Goal: Task Accomplishment & Management: Complete application form

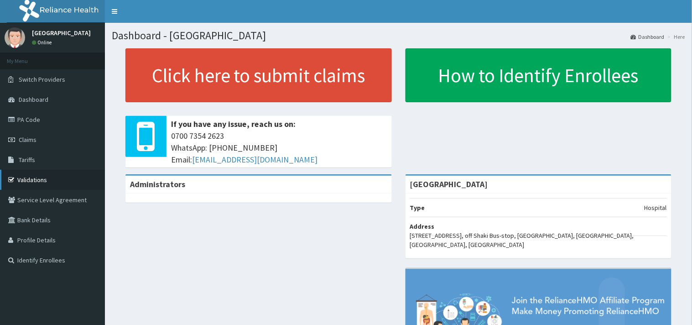
click at [52, 174] on link "Validations" at bounding box center [52, 180] width 105 height 20
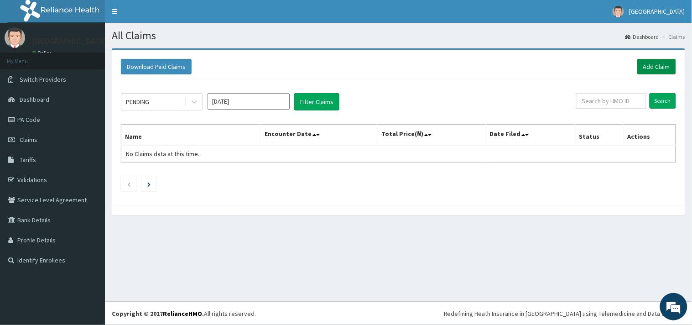
click at [654, 63] on link "Add Claim" at bounding box center [657, 67] width 39 height 16
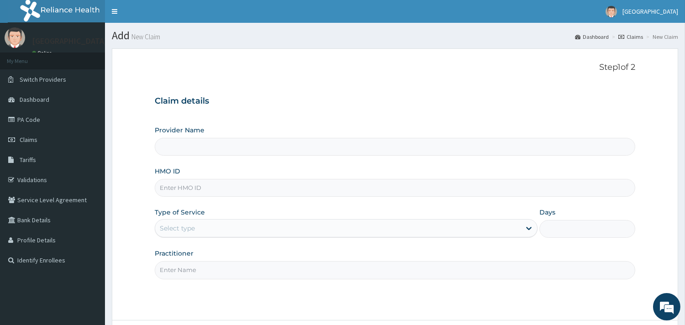
click at [433, 183] on input "HMO ID" at bounding box center [395, 188] width 481 height 18
paste input "GSV/12668/A"
type input "GSV/12668/A"
type input "[GEOGRAPHIC_DATA]"
type input "GSV/12668/A"
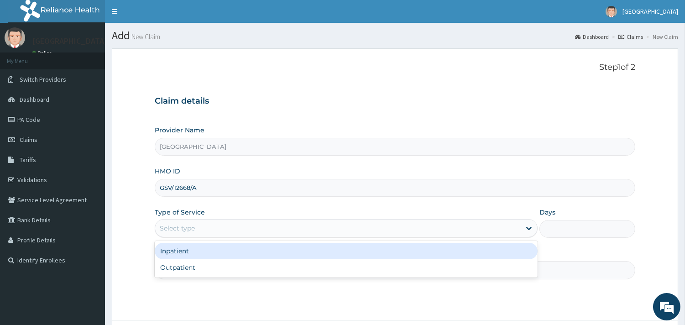
click at [314, 228] on div "Select type" at bounding box center [338, 228] width 366 height 15
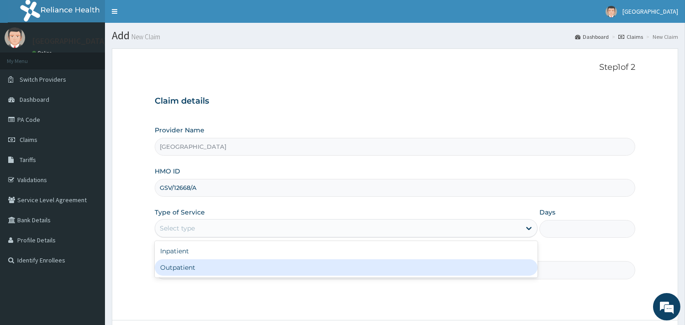
click at [293, 270] on div "Outpatient" at bounding box center [346, 267] width 383 height 16
type input "1"
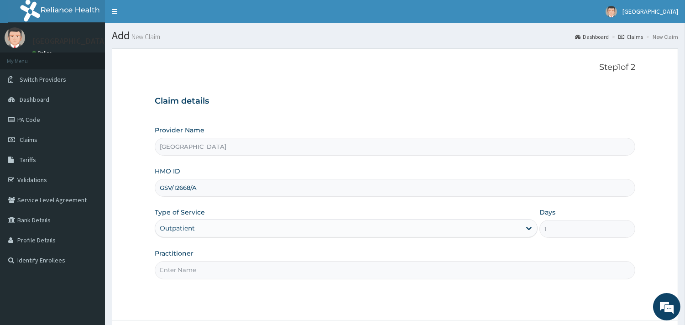
click at [264, 275] on input "Practitioner" at bounding box center [395, 270] width 481 height 18
type input "DR ADENIYI"
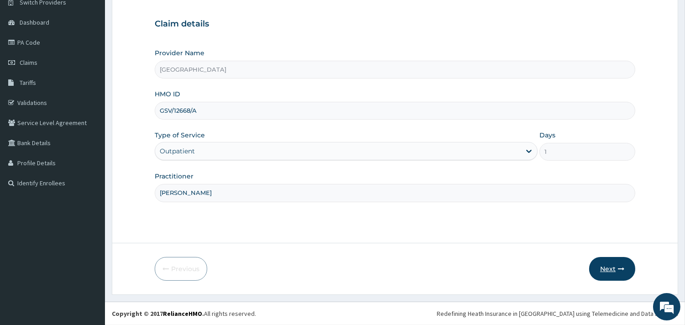
click at [595, 263] on button "Next" at bounding box center [612, 269] width 46 height 24
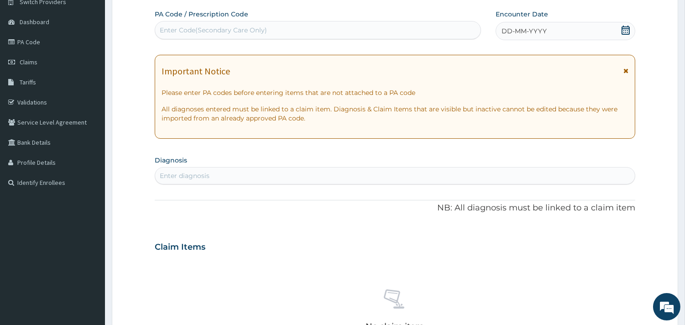
scroll to position [0, 0]
click at [627, 28] on icon at bounding box center [626, 30] width 8 height 9
click at [403, 167] on div "Enter diagnosis" at bounding box center [395, 175] width 481 height 17
type input "MALARRIA"
click at [425, 35] on div "Enter Code(Secondary Care Only)" at bounding box center [317, 30] width 325 height 15
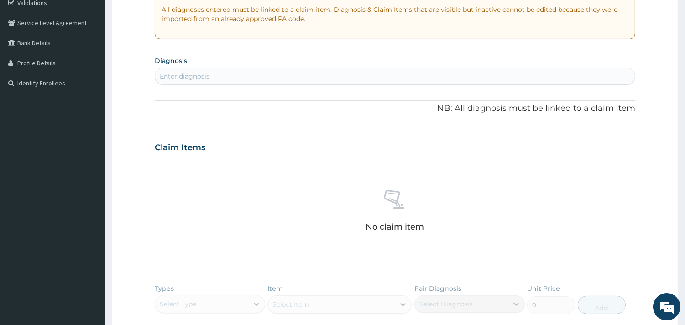
scroll to position [103, 0]
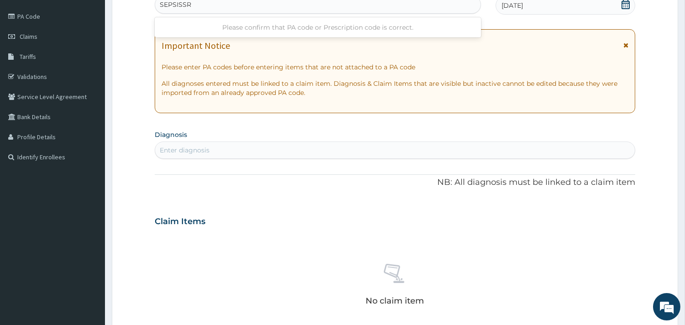
type input "SEPSISSR"
click at [443, 147] on section "Diagnosis Enter diagnosis" at bounding box center [395, 143] width 481 height 31
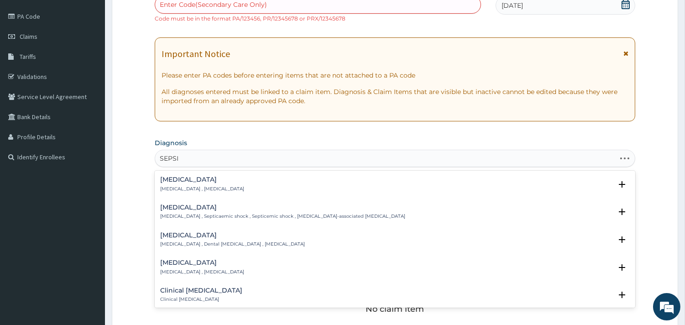
type input "SEPSIS"
click at [176, 186] on p "Systemic infection , Sepsis" at bounding box center [202, 189] width 84 height 6
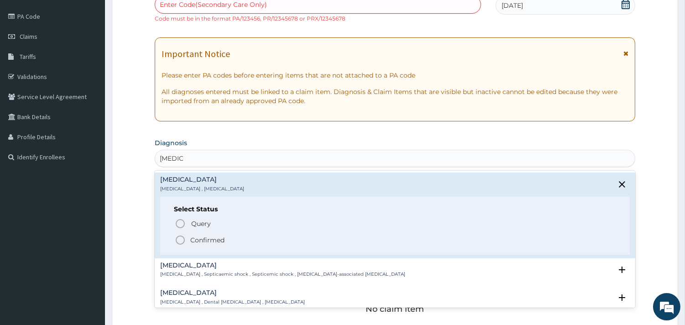
click at [180, 244] on circle "status option filled" at bounding box center [180, 240] width 8 height 8
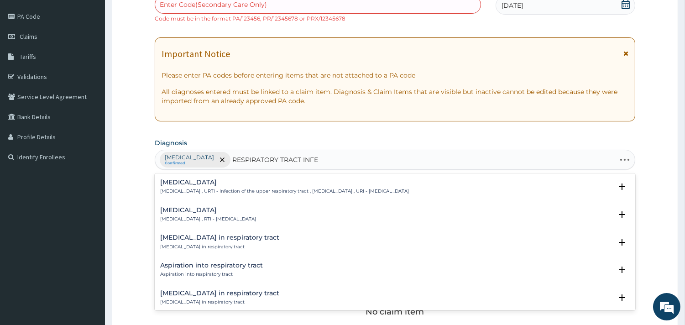
type input "RESPIRATORY TRACT INFEC"
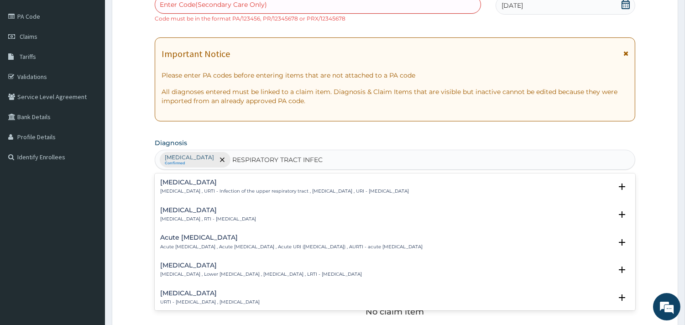
click at [177, 218] on p "Respiratory tract infection , RTI - Respiratory tract infection" at bounding box center [208, 219] width 96 height 6
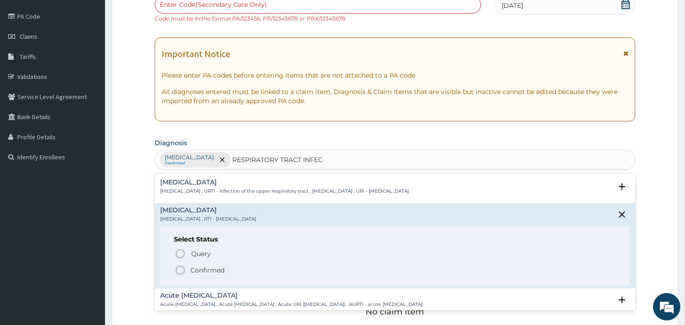
click at [181, 270] on icon "status option filled" at bounding box center [180, 270] width 11 height 11
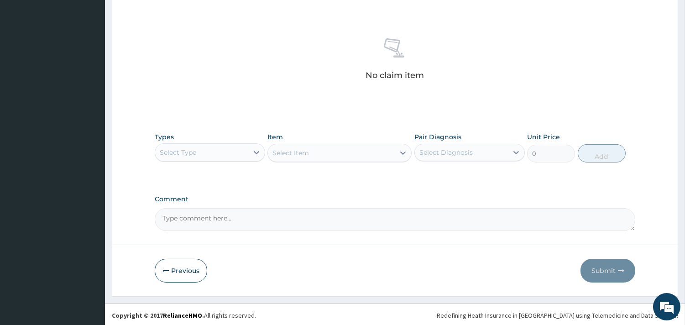
scroll to position [341, 0]
click at [217, 148] on div "Select Type" at bounding box center [201, 151] width 93 height 15
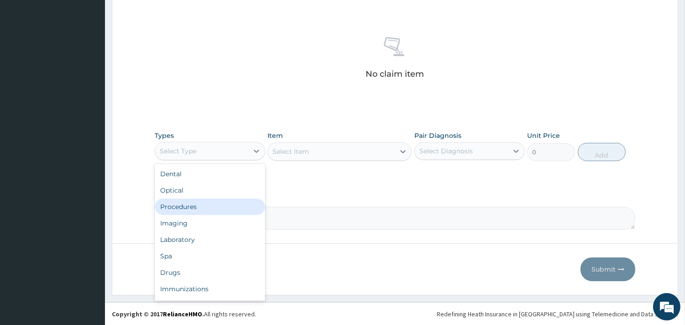
click at [204, 206] on div "Procedures" at bounding box center [210, 207] width 110 height 16
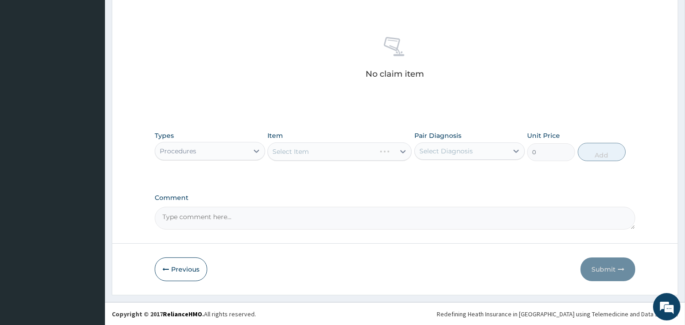
click at [344, 148] on div "Select Item" at bounding box center [339, 151] width 144 height 18
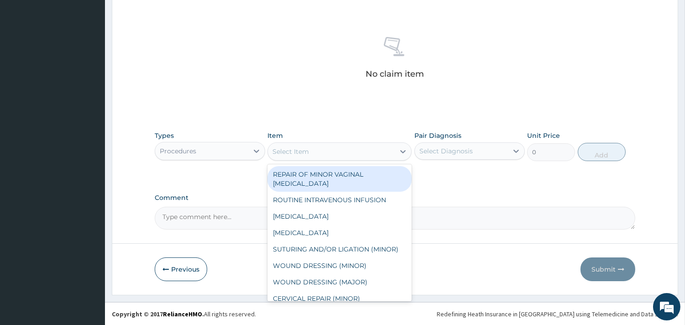
click at [344, 148] on div "Select Item" at bounding box center [331, 151] width 127 height 15
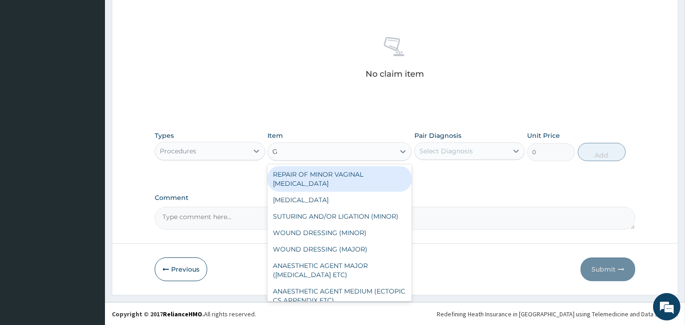
type input "GP"
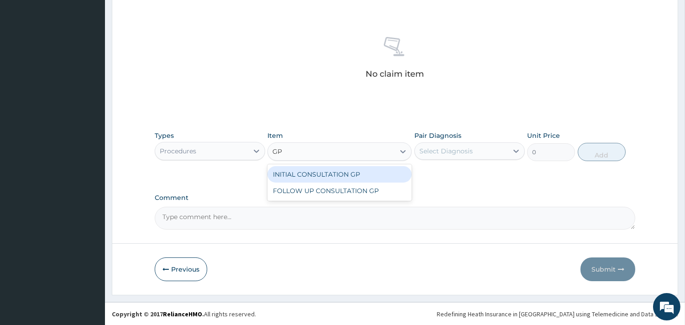
type input "3500"
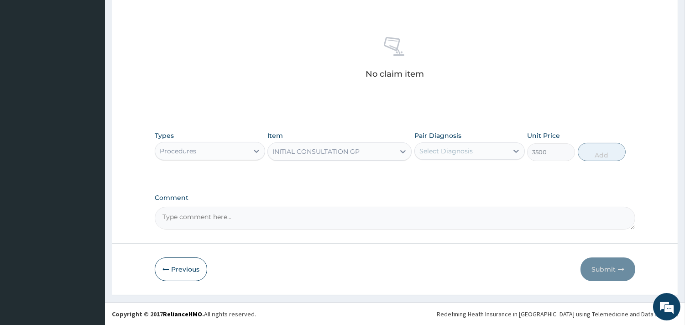
click at [466, 151] on div "Select Diagnosis" at bounding box center [445, 150] width 53 height 9
click at [472, 177] on div "Sepsis" at bounding box center [469, 174] width 110 height 19
checkbox input "true"
click at [600, 151] on button "Add" at bounding box center [602, 152] width 48 height 18
type input "0"
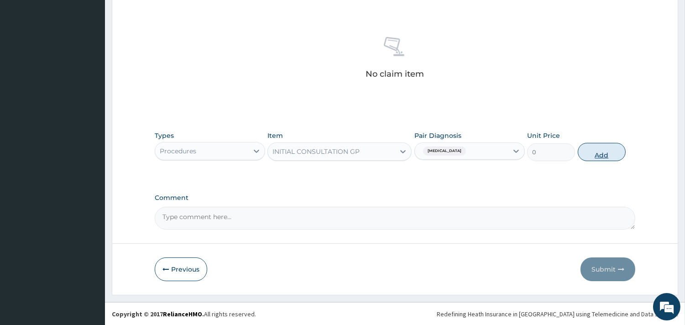
scroll to position [297, 0]
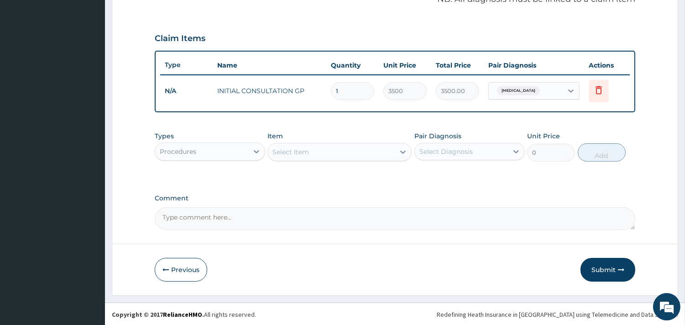
click at [232, 145] on div "Procedures" at bounding box center [201, 151] width 93 height 15
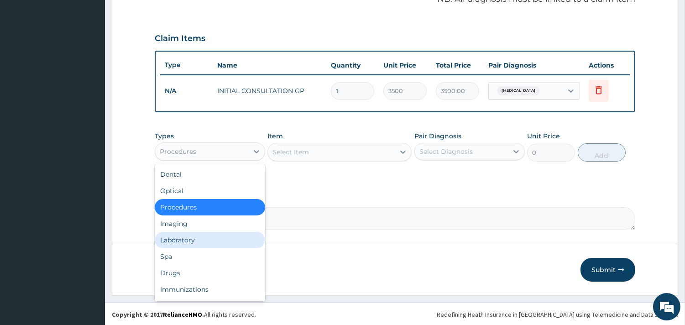
click at [204, 238] on div "Laboratory" at bounding box center [210, 240] width 110 height 16
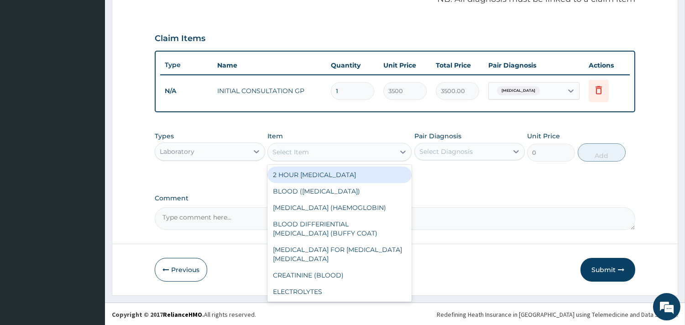
click at [344, 149] on div "Select Item" at bounding box center [331, 152] width 127 height 15
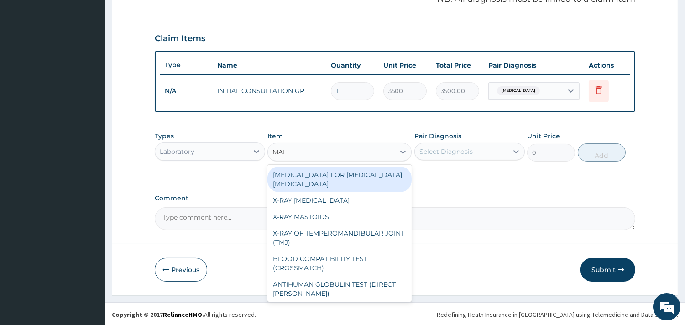
type input "MALA"
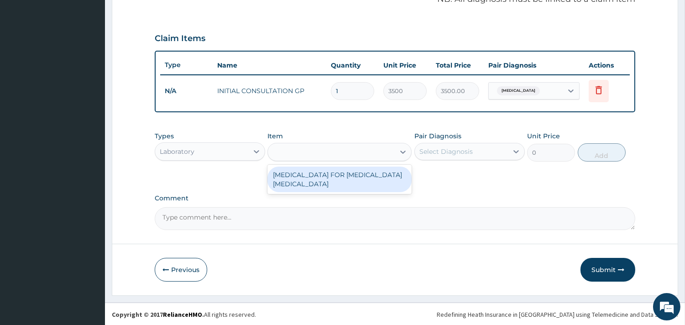
type input "2200"
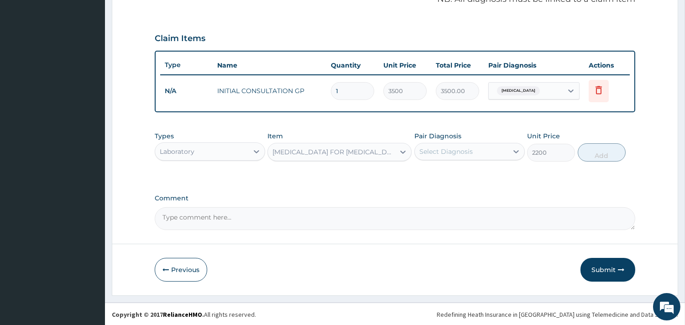
click at [449, 160] on div "Select Diagnosis" at bounding box center [469, 151] width 110 height 17
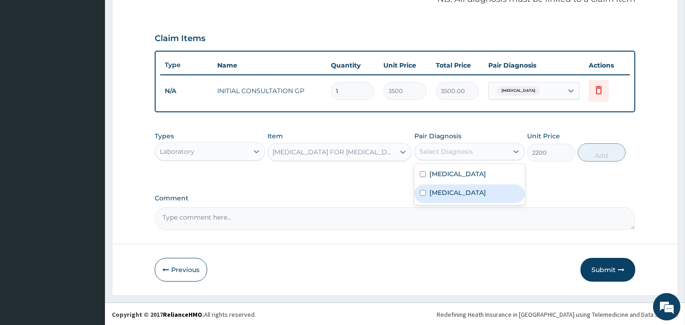
click at [455, 188] on label "Respiratory tract infection" at bounding box center [457, 192] width 57 height 9
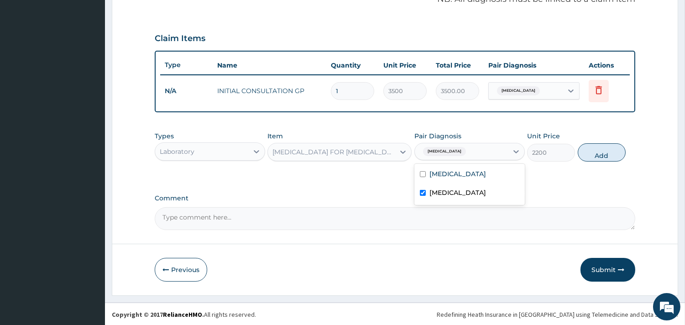
click at [441, 193] on label "Respiratory tract infection" at bounding box center [457, 192] width 57 height 9
checkbox input "false"
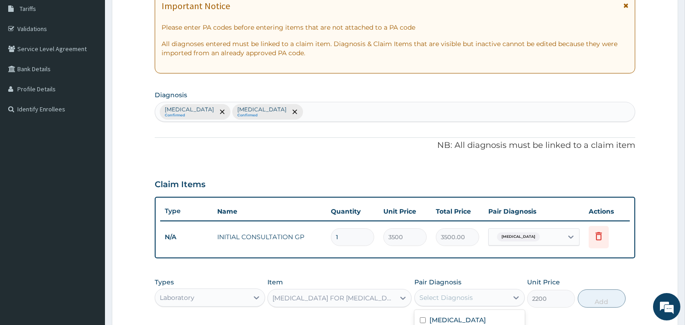
scroll to position [148, 0]
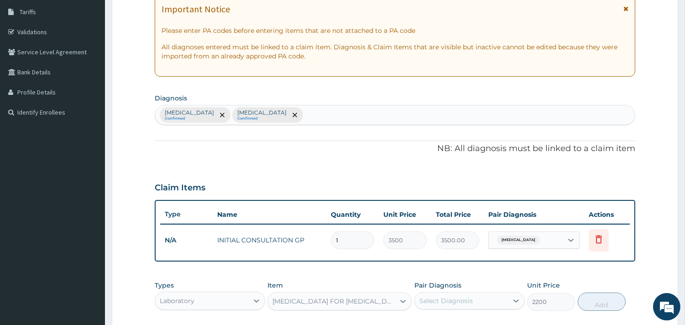
click at [399, 116] on div "Sepsis Confirmed Respiratory tract infection Confirmed" at bounding box center [395, 114] width 480 height 19
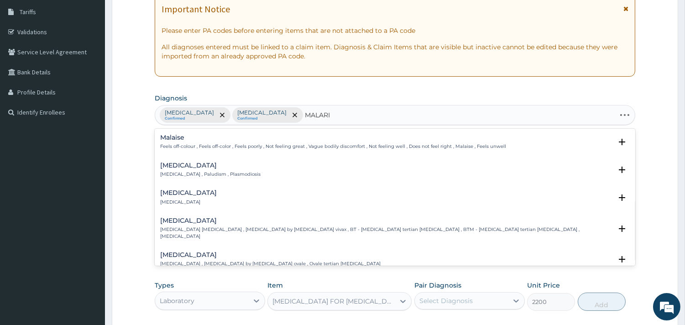
type input "MALARIA"
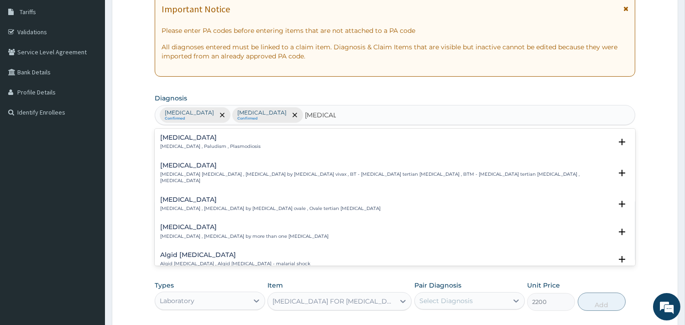
click at [217, 143] on p "Malaria , Paludism , Plasmodiosis" at bounding box center [210, 146] width 100 height 6
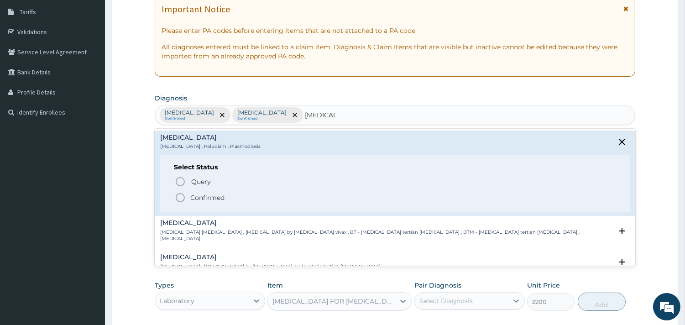
click at [183, 199] on icon "status option filled" at bounding box center [180, 197] width 11 height 11
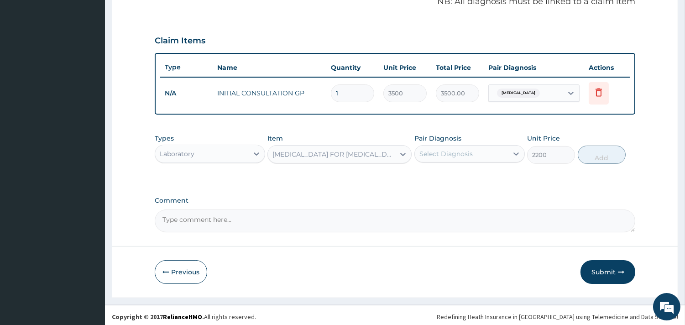
scroll to position [297, 0]
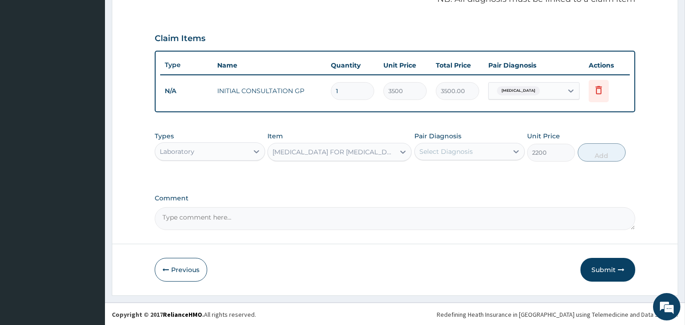
drag, startPoint x: 466, startPoint y: 144, endPoint x: 469, endPoint y: 154, distance: 9.9
click at [467, 145] on div "Select Diagnosis" at bounding box center [461, 151] width 93 height 15
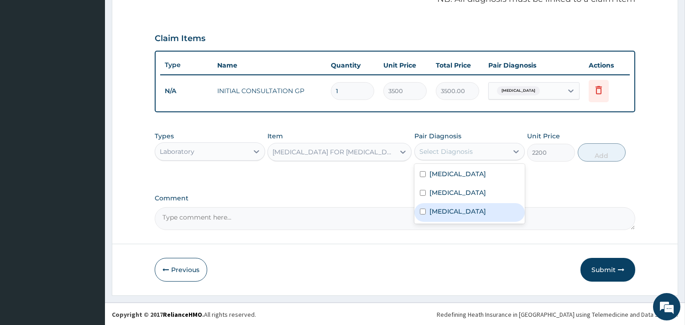
drag, startPoint x: 477, startPoint y: 215, endPoint x: 534, endPoint y: 194, distance: 60.8
click at [477, 216] on div "Malaria" at bounding box center [469, 212] width 110 height 19
checkbox input "true"
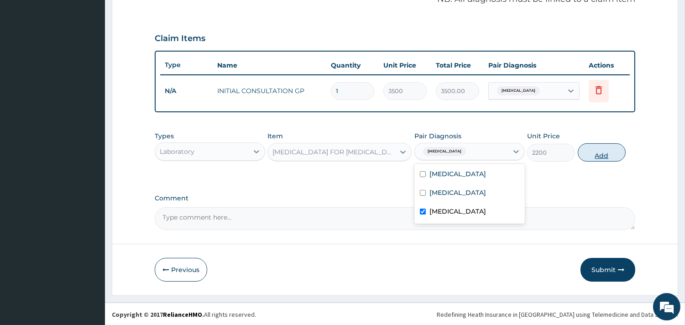
click at [607, 156] on button "Add" at bounding box center [602, 152] width 48 height 18
type input "0"
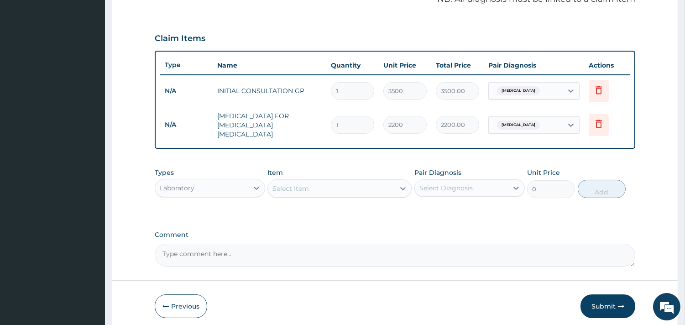
click at [344, 181] on div "Select Item" at bounding box center [331, 188] width 127 height 15
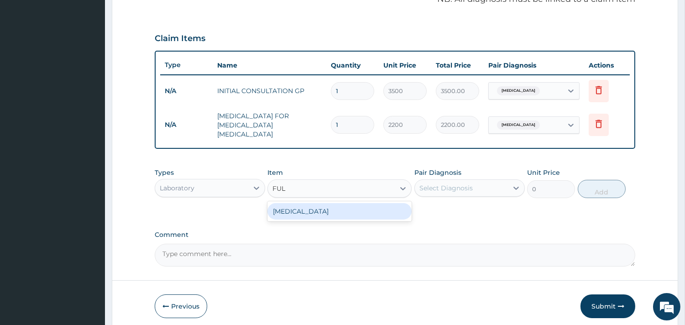
type input "FULL"
type input "3800"
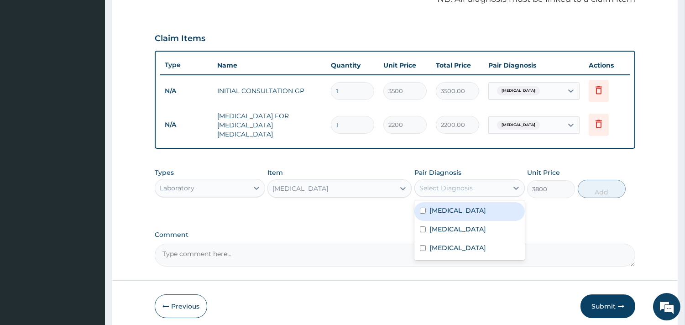
drag, startPoint x: 437, startPoint y: 183, endPoint x: 441, endPoint y: 196, distance: 14.3
click at [439, 187] on div "Select Diagnosis" at bounding box center [461, 188] width 93 height 15
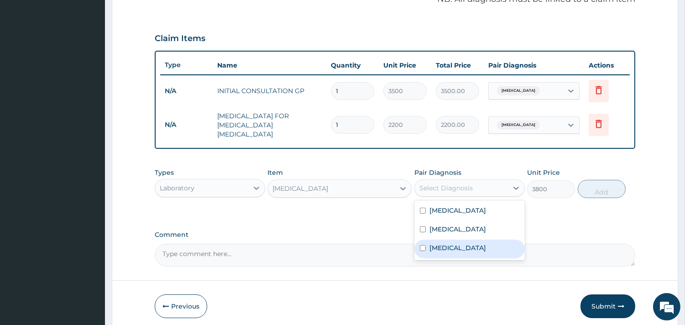
drag, startPoint x: 452, startPoint y: 242, endPoint x: 528, endPoint y: 230, distance: 77.2
click at [455, 242] on div "Malaria" at bounding box center [469, 249] width 110 height 19
checkbox input "true"
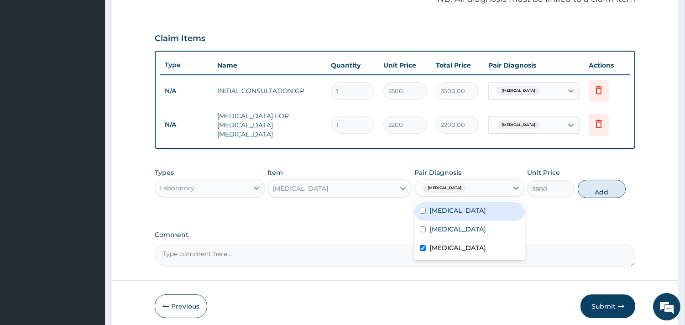
click at [489, 203] on div "Sepsis" at bounding box center [469, 211] width 110 height 19
checkbox input "true"
click at [609, 184] on button "Add" at bounding box center [602, 189] width 48 height 18
type input "0"
click at [608, 184] on div "PA Code / Prescription Code Enter Code(Secondary Care Only) Code must be in the…" at bounding box center [395, 28] width 481 height 476
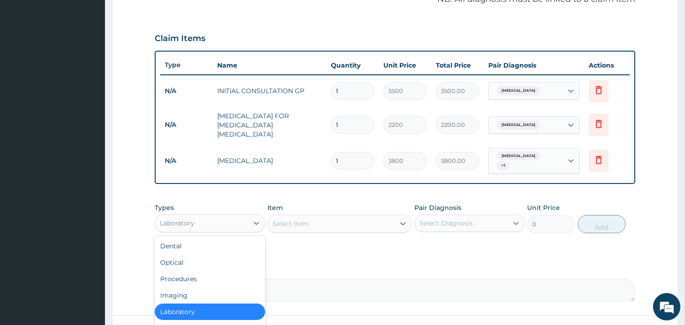
click at [176, 222] on div "Laboratory" at bounding box center [210, 223] width 110 height 18
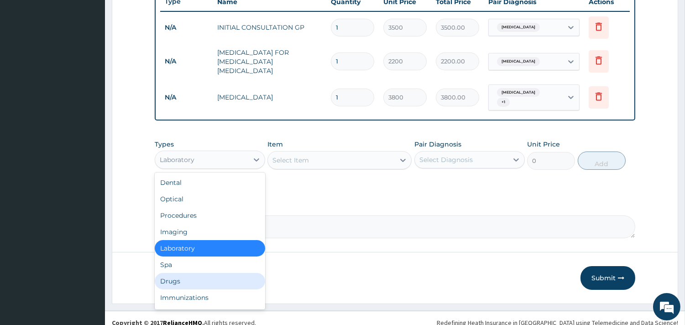
click at [222, 273] on div "Drugs" at bounding box center [210, 281] width 110 height 16
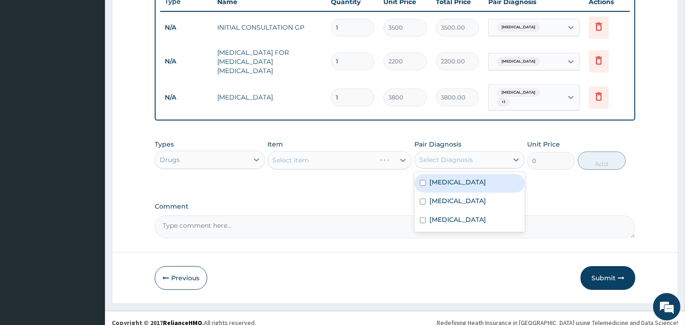
click at [453, 155] on div "Select Diagnosis" at bounding box center [445, 159] width 53 height 9
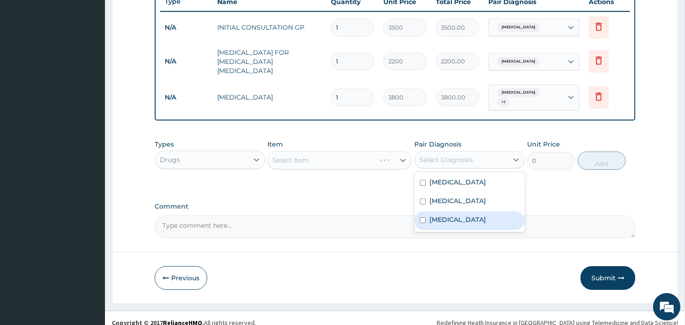
click at [470, 212] on div "Malaria" at bounding box center [469, 220] width 110 height 19
checkbox input "true"
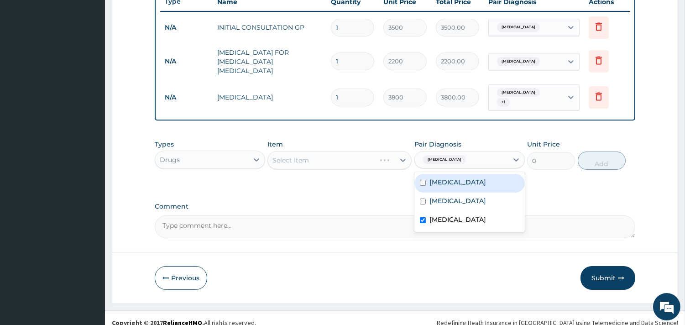
click at [361, 153] on div "Select Item" at bounding box center [339, 160] width 144 height 18
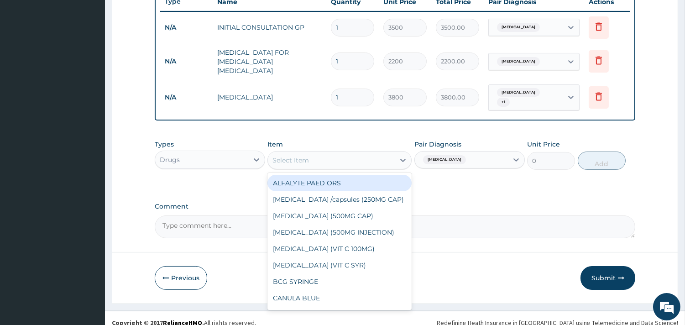
click at [361, 153] on div "Select Item" at bounding box center [331, 160] width 127 height 15
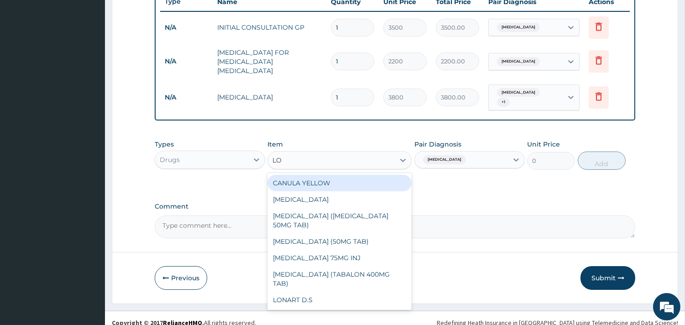
type input "LON"
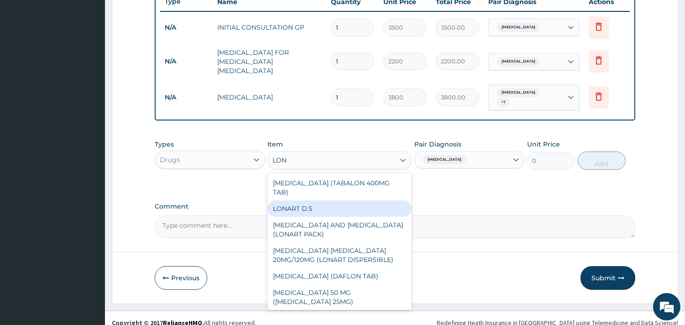
click at [360, 200] on div "LONART D.S" at bounding box center [339, 208] width 144 height 16
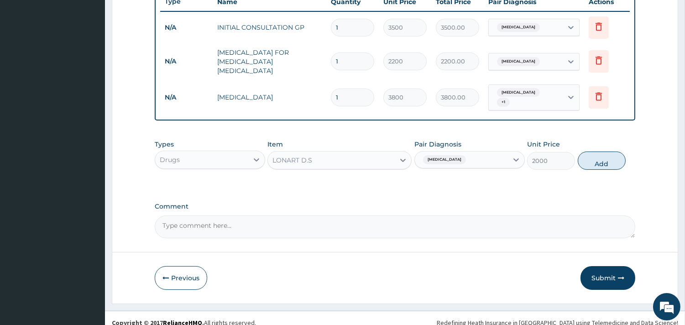
drag, startPoint x: 608, startPoint y: 152, endPoint x: 454, endPoint y: 166, distance: 154.4
click at [591, 157] on button "Add" at bounding box center [602, 161] width 48 height 18
type input "0"
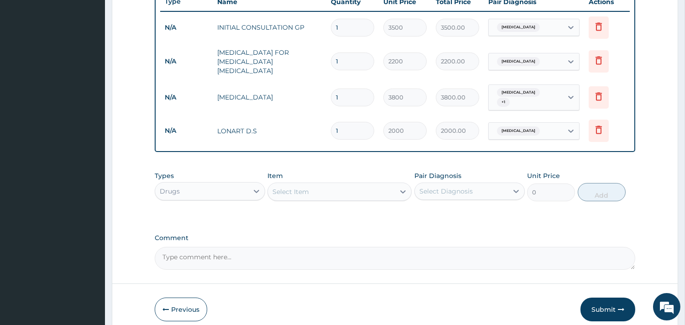
click at [340, 184] on div "Select Item" at bounding box center [331, 191] width 127 height 15
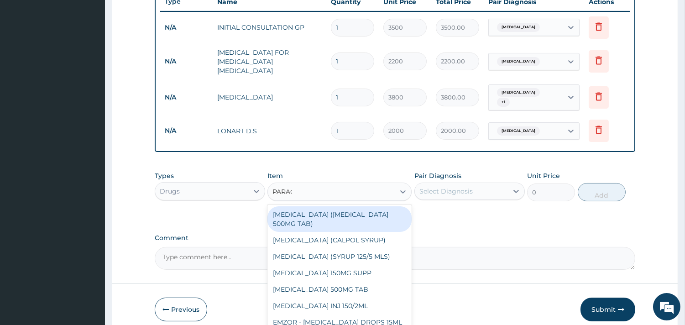
type input "PARACE"
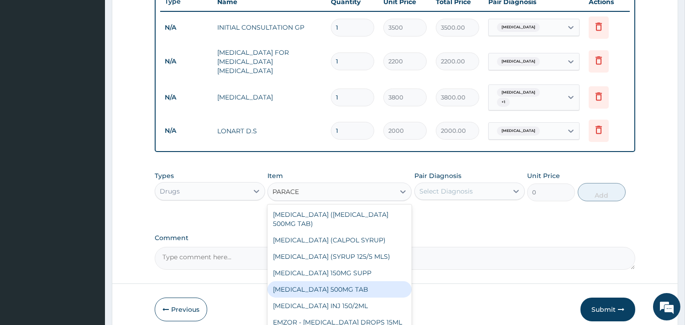
click at [337, 281] on div "PARACETAMOL 500MG TAB" at bounding box center [339, 289] width 144 height 16
type input "35"
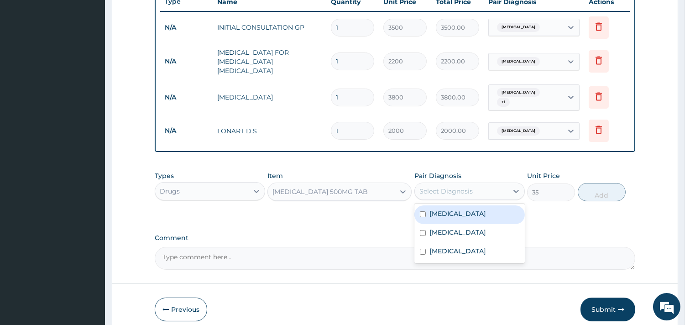
click at [471, 187] on div "Select Diagnosis" at bounding box center [445, 191] width 53 height 9
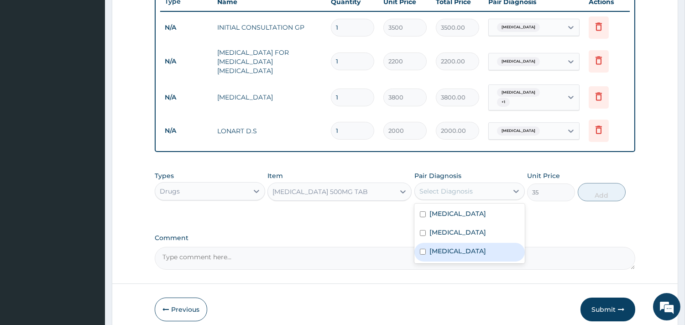
click at [476, 245] on div "Malaria" at bounding box center [469, 252] width 110 height 19
checkbox input "true"
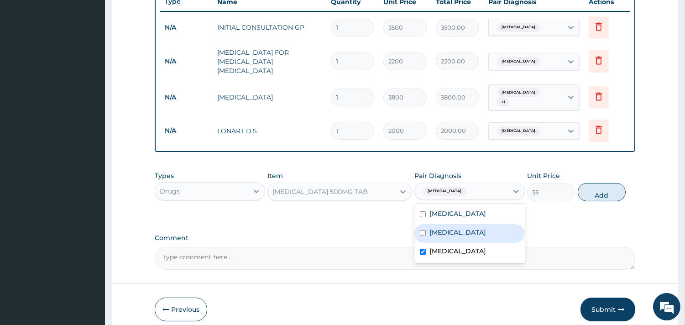
drag, startPoint x: 600, startPoint y: 188, endPoint x: 551, endPoint y: 167, distance: 53.2
click at [551, 167] on div "Types Drugs Item PARACETAMOL 500MG TAB Pair Diagnosis option Malaria, selected.…" at bounding box center [395, 186] width 481 height 39
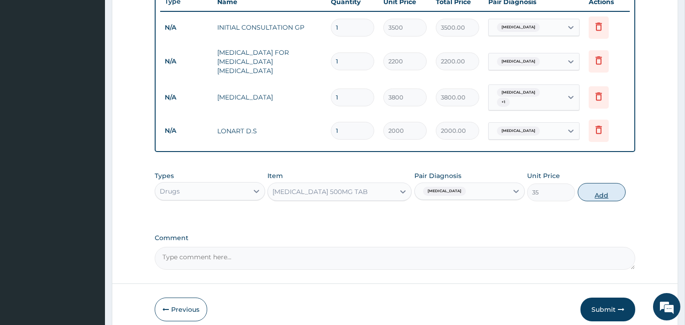
click at [604, 183] on button "Add" at bounding box center [602, 192] width 48 height 18
type input "0"
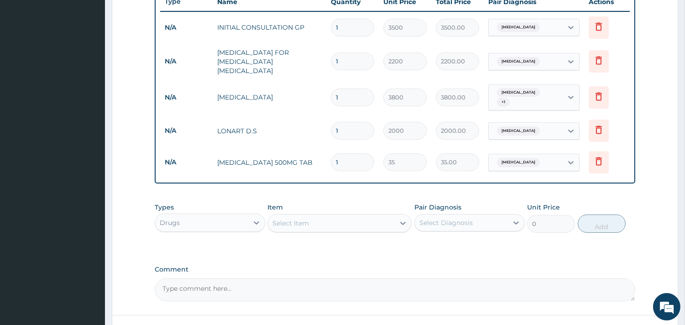
type input "18"
type input "630.00"
type input "18"
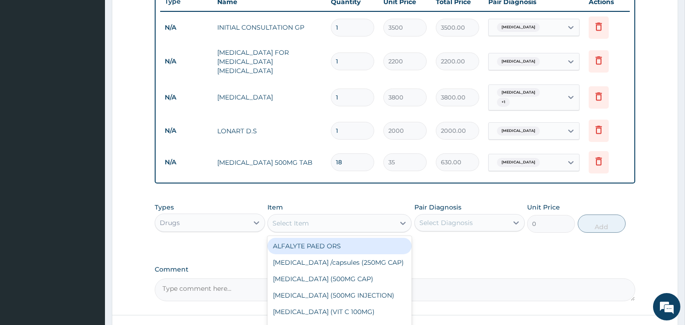
click at [367, 216] on div "Select Item" at bounding box center [331, 223] width 127 height 15
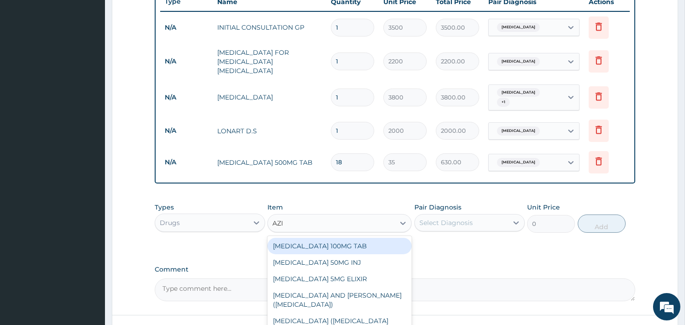
type input "AZIT"
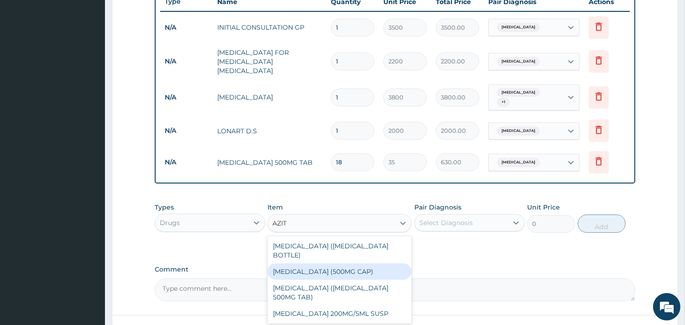
click at [355, 263] on div "AZITHROMYCIN (500MG CAP)" at bounding box center [339, 271] width 144 height 16
type input "450"
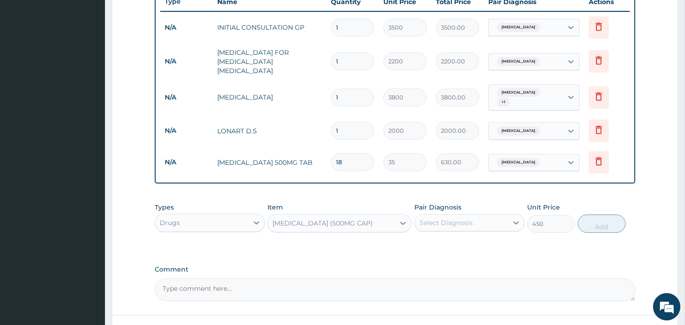
click at [471, 218] on div "Select Diagnosis" at bounding box center [445, 222] width 53 height 9
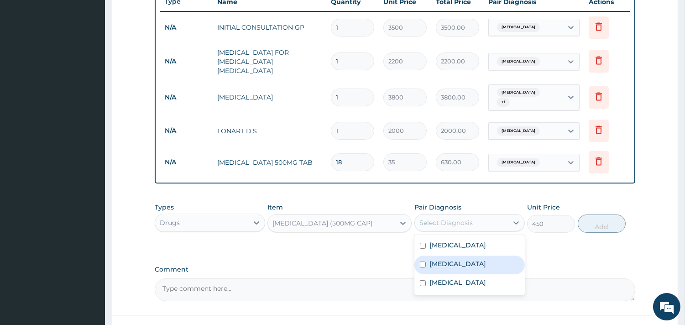
click at [462, 259] on label "Respiratory tract infection" at bounding box center [457, 263] width 57 height 9
checkbox input "true"
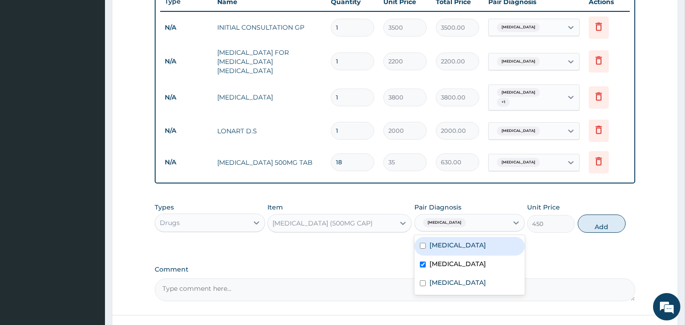
click at [462, 240] on div "Sepsis" at bounding box center [469, 246] width 110 height 19
checkbox input "true"
click at [606, 214] on button "Add" at bounding box center [602, 223] width 48 height 18
type input "0"
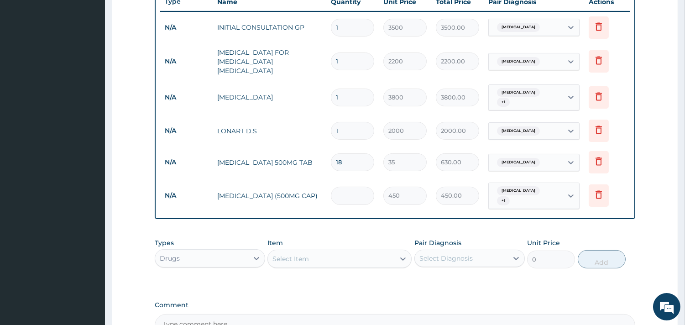
type input "0.00"
type input "3"
type input "1350.00"
type input "3"
click at [332, 251] on div "Select Item" at bounding box center [331, 258] width 127 height 15
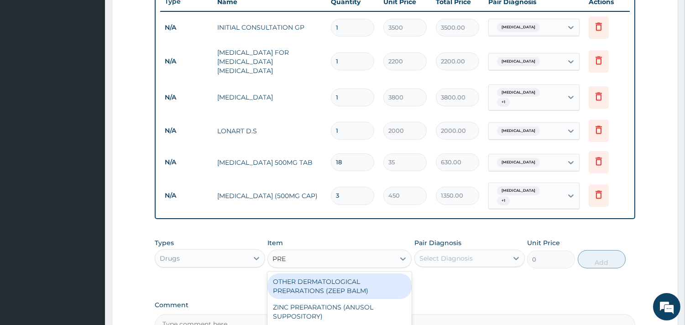
type input "PRED"
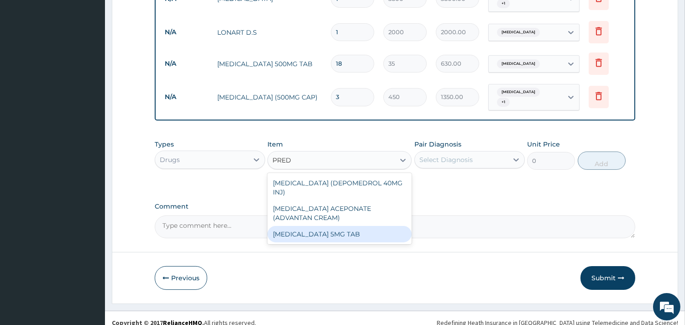
click at [283, 226] on div "PREDNISOLONE 5MG TAB" at bounding box center [339, 234] width 144 height 16
type input "40"
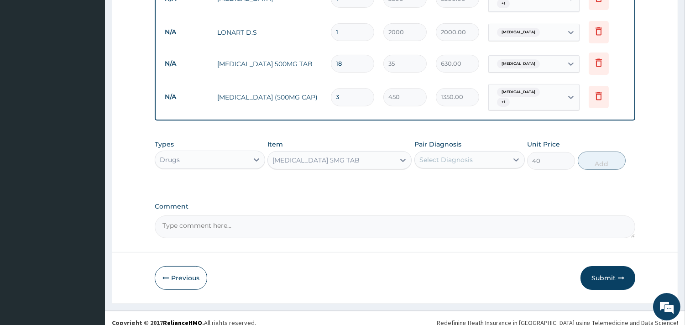
click at [502, 152] on div "Select Diagnosis" at bounding box center [461, 159] width 93 height 15
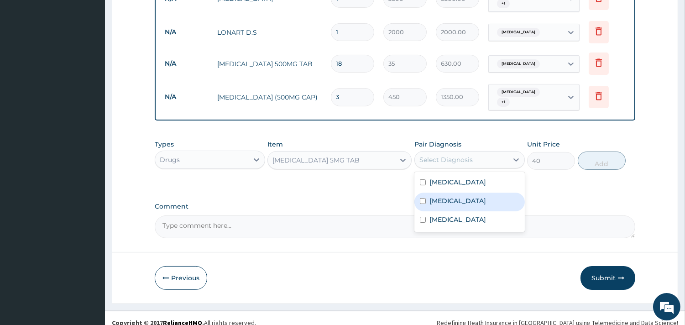
click at [481, 193] on div "Respiratory tract infection" at bounding box center [469, 202] width 110 height 19
checkbox input "true"
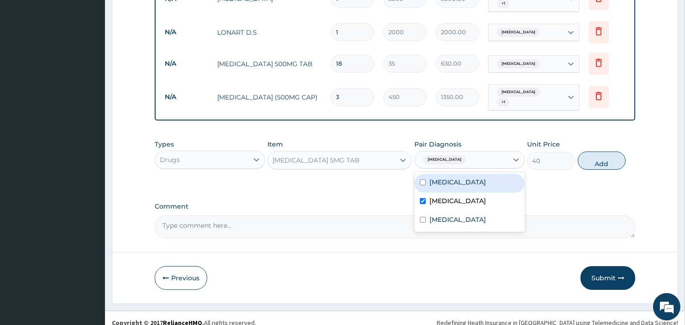
drag, startPoint x: 481, startPoint y: 178, endPoint x: 529, endPoint y: 176, distance: 48.9
click at [481, 177] on div "Sepsis" at bounding box center [469, 183] width 110 height 19
checkbox input "true"
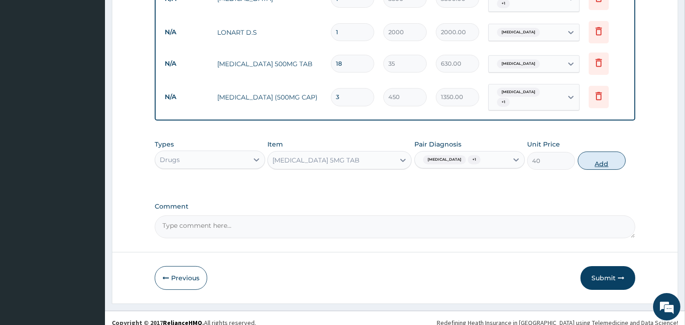
click at [604, 156] on button "Add" at bounding box center [602, 161] width 48 height 18
type input "0"
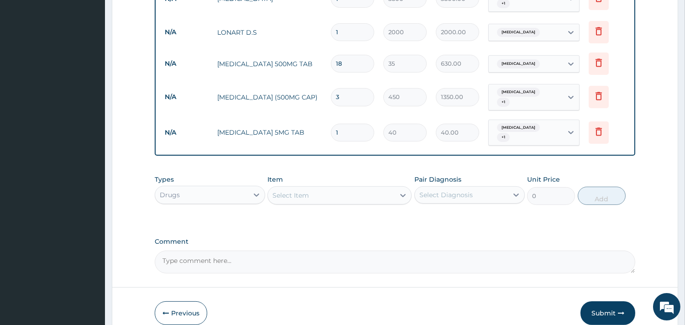
type input "15"
type input "600.00"
type input "15"
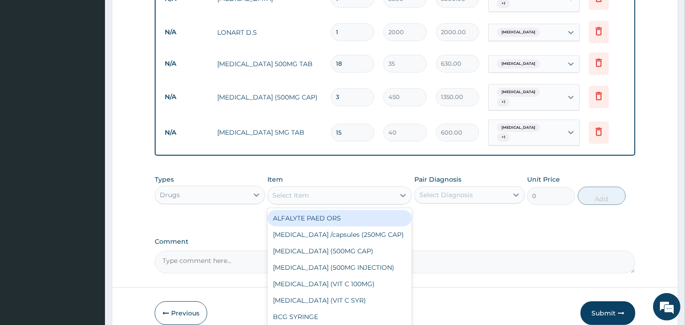
click at [352, 194] on div "Select Item" at bounding box center [339, 195] width 144 height 18
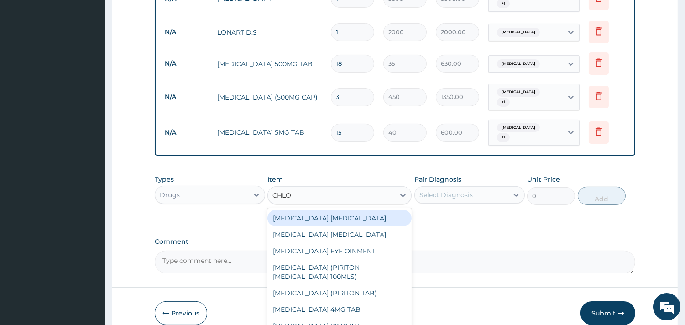
type input "CHLORP"
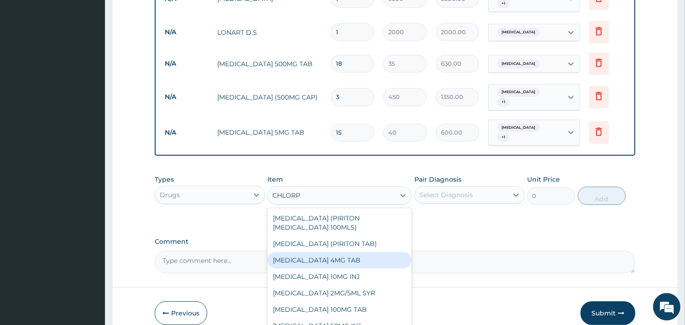
click at [356, 252] on div "CHLORPHENAMINE 4MG TAB" at bounding box center [339, 260] width 144 height 16
type input "20"
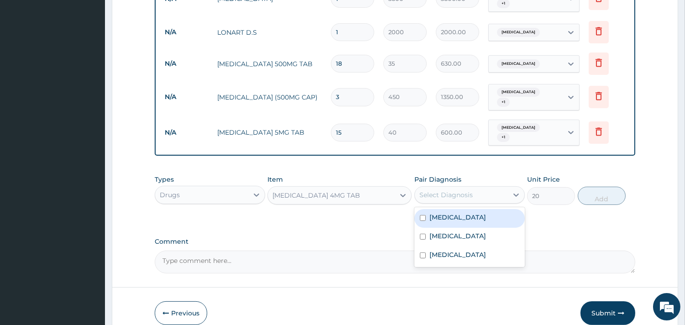
click at [465, 190] on div "Select Diagnosis" at bounding box center [445, 194] width 53 height 9
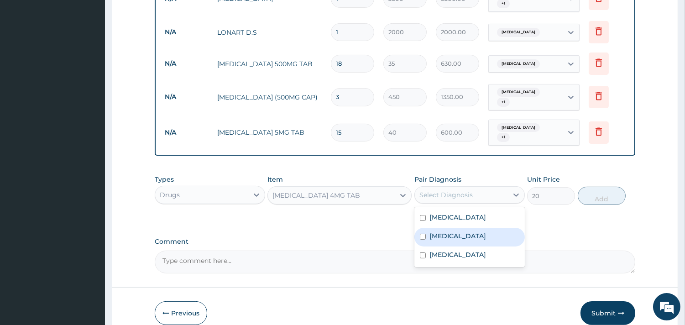
drag, startPoint x: 468, startPoint y: 221, endPoint x: 554, endPoint y: 224, distance: 85.4
click at [469, 228] on div "Respiratory tract infection" at bounding box center [469, 237] width 110 height 19
checkbox input "true"
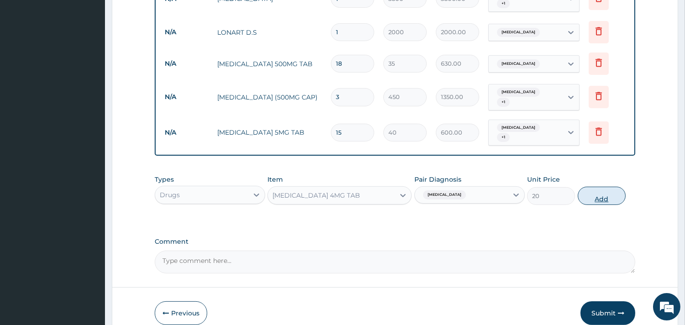
click at [596, 190] on button "Add" at bounding box center [602, 196] width 48 height 18
type input "0"
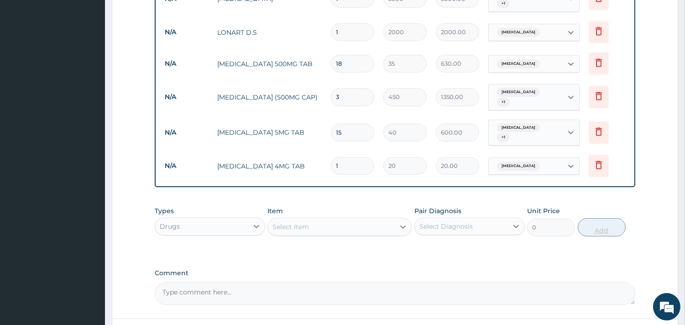
type input "0.00"
type input "6"
type input "120.00"
type input "6"
click at [340, 220] on div "Select Item" at bounding box center [331, 227] width 127 height 15
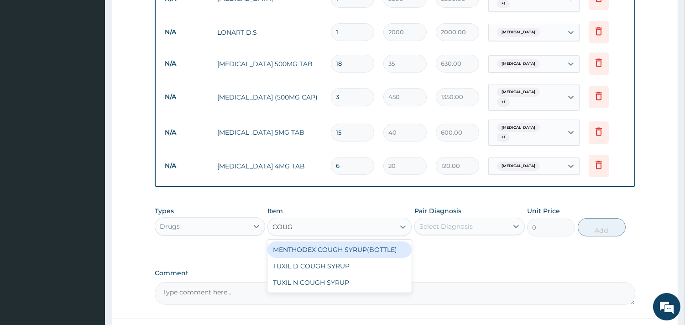
type input "COUGH"
drag, startPoint x: 341, startPoint y: 240, endPoint x: 364, endPoint y: 246, distance: 23.1
click at [347, 245] on div "MENTHODEX COUGH SYRUP(BOTTLE)" at bounding box center [339, 249] width 144 height 16
type input "1200"
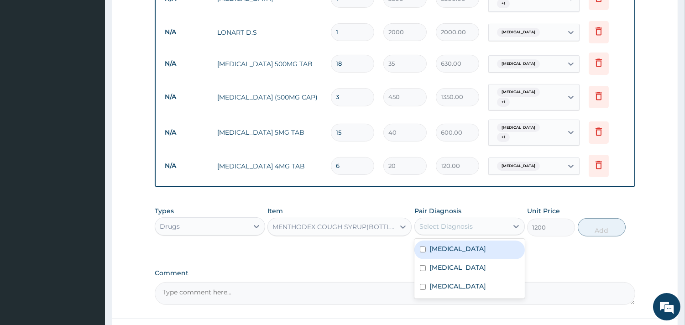
drag, startPoint x: 483, startPoint y: 209, endPoint x: 488, endPoint y: 227, distance: 18.6
click at [485, 218] on div "Select Diagnosis" at bounding box center [469, 226] width 110 height 17
click at [488, 240] on div "Sepsis" at bounding box center [469, 249] width 110 height 19
checkbox input "true"
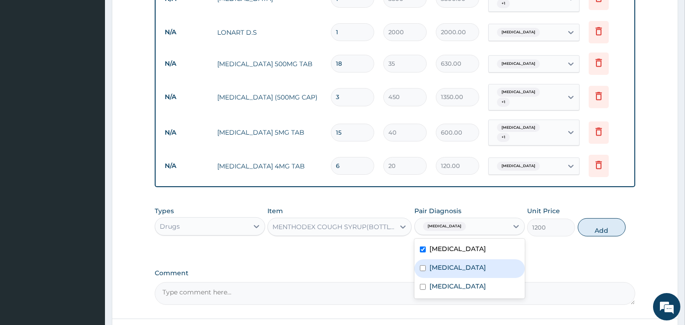
click at [491, 259] on div "Respiratory tract infection" at bounding box center [469, 268] width 110 height 19
checkbox input "true"
click at [491, 245] on div "Sepsis" at bounding box center [469, 249] width 110 height 19
checkbox input "false"
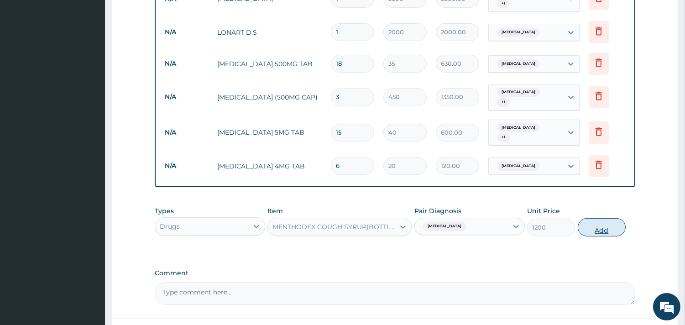
click at [595, 220] on button "Add" at bounding box center [602, 227] width 48 height 18
type input "0"
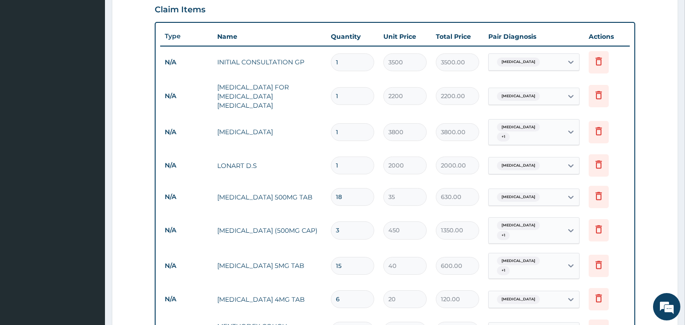
scroll to position [558, 0]
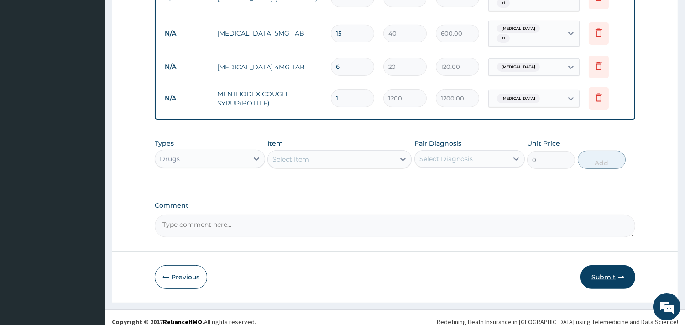
click at [601, 266] on button "Submit" at bounding box center [607, 277] width 55 height 24
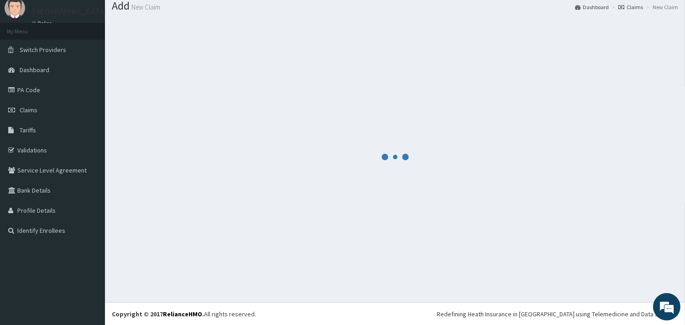
scroll to position [550, 0]
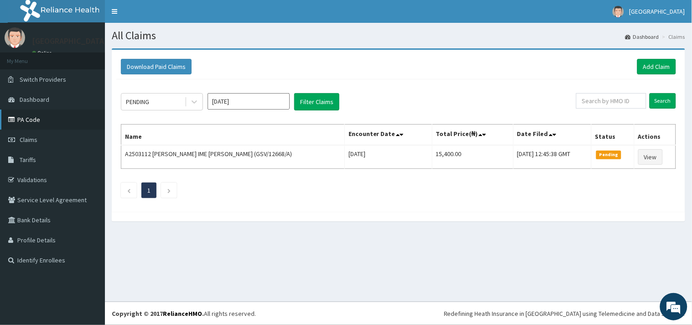
click at [31, 125] on link "PA Code" at bounding box center [52, 120] width 105 height 20
